Goal: Task Accomplishment & Management: Complete application form

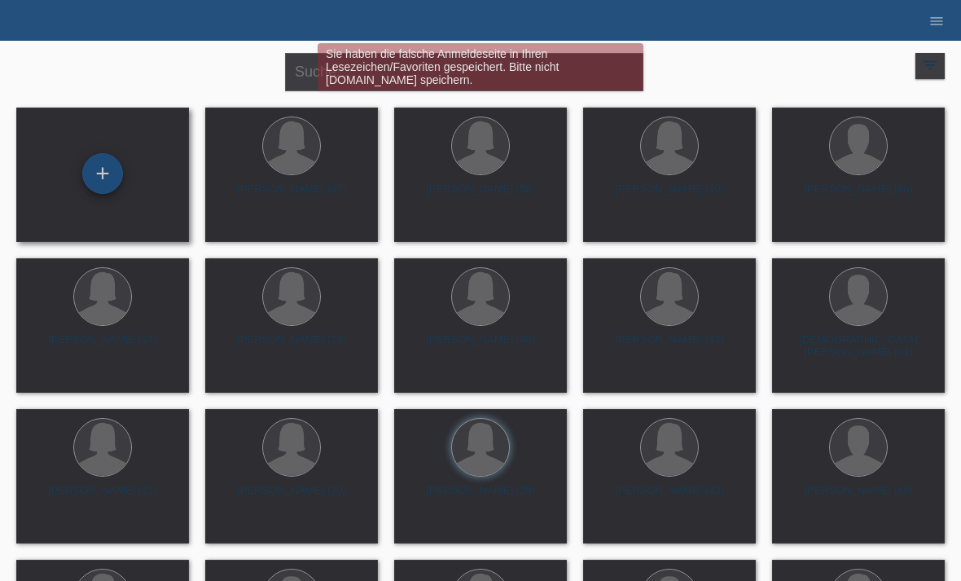
click at [109, 174] on div "+" at bounding box center [102, 174] width 39 height 28
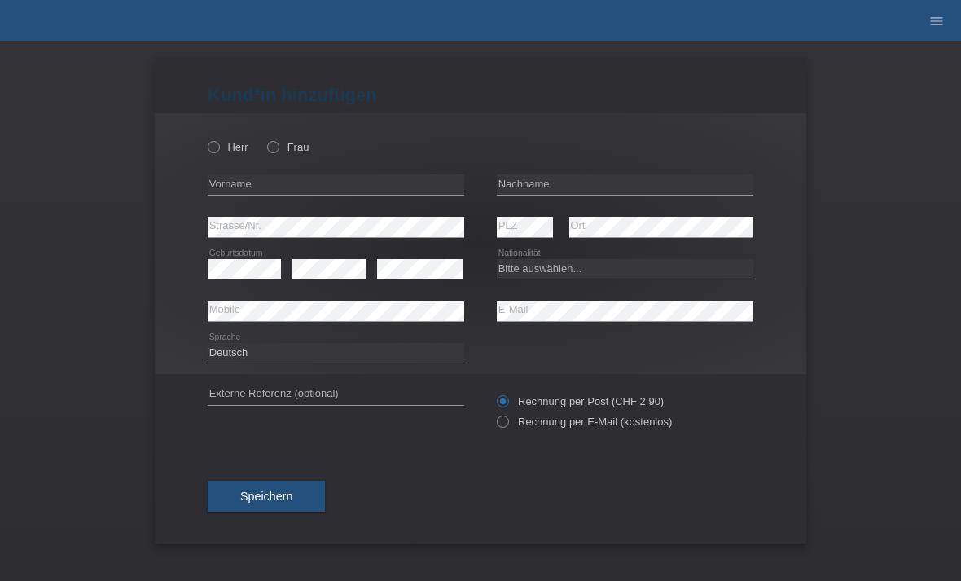
click at [226, 135] on div "Herr Frau" at bounding box center [336, 146] width 257 height 33
click at [205, 138] on icon at bounding box center [205, 138] width 0 height 0
click at [218, 143] on input "Herr" at bounding box center [213, 146] width 11 height 11
radio input "true"
click at [276, 187] on input "text" at bounding box center [336, 184] width 257 height 20
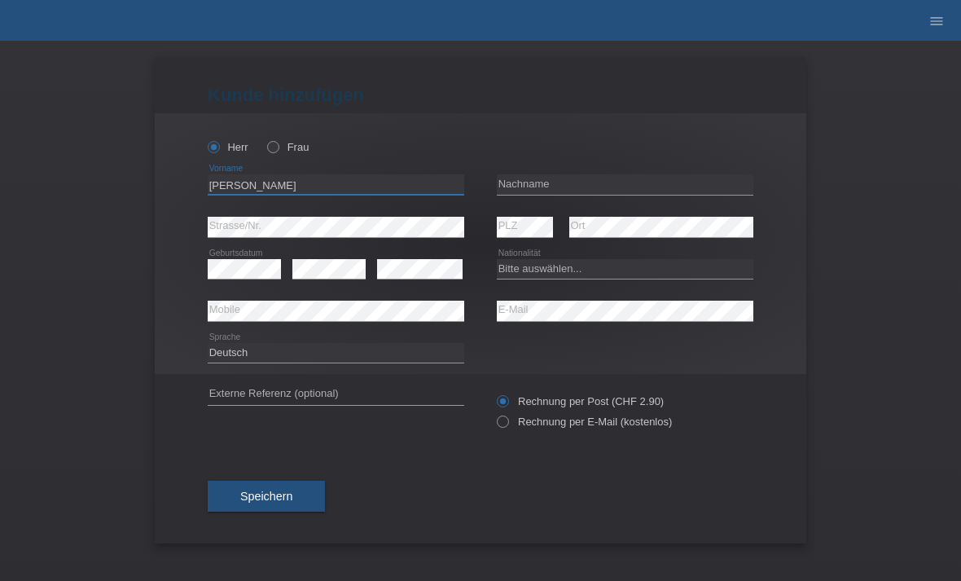
type input "[PERSON_NAME]"
type input "Cantieni"
click at [336, 212] on div "error Strasse/Nr." at bounding box center [336, 227] width 257 height 42
click at [612, 271] on select "Bitte auswählen... Schweiz Deutschland Liechtenstein Österreich ------------ Af…" at bounding box center [625, 269] width 257 height 20
select select "CH"
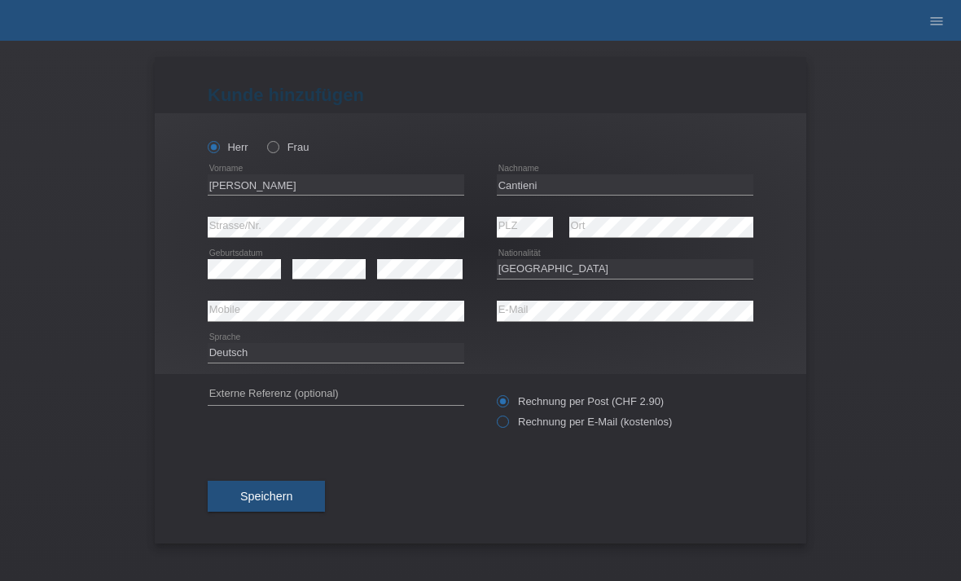
click at [494, 413] on icon at bounding box center [494, 413] width 0 height 0
click at [506, 424] on input "Rechnung per E-Mail (kostenlos)" at bounding box center [502, 425] width 11 height 20
radio input "true"
click at [279, 494] on span "Speichern" at bounding box center [266, 496] width 52 height 13
click at [285, 490] on button "Speichern" at bounding box center [266, 496] width 117 height 31
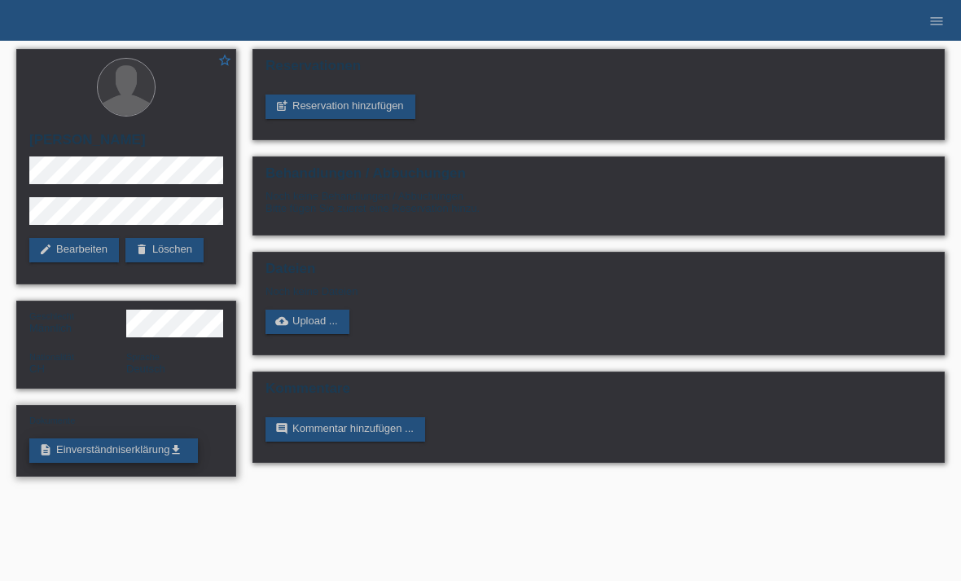
click at [136, 463] on link "description Einverständniserklärung get_app" at bounding box center [113, 450] width 169 height 24
click at [362, 103] on link "post_add Reservation hinzufügen" at bounding box center [341, 106] width 150 height 24
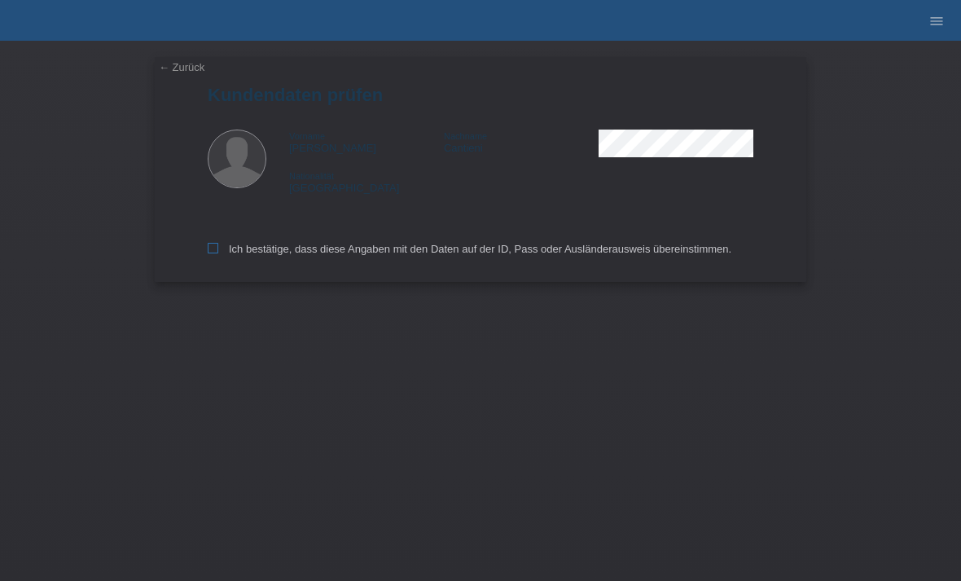
click at [214, 253] on icon at bounding box center [213, 248] width 11 height 11
click at [214, 253] on input "Ich bestätige, dass diese Angaben mit den Daten auf der ID, Pass oder Ausländer…" at bounding box center [213, 248] width 11 height 11
checkbox input "true"
